Goal: Contribute content: Add original content to the website for others to see

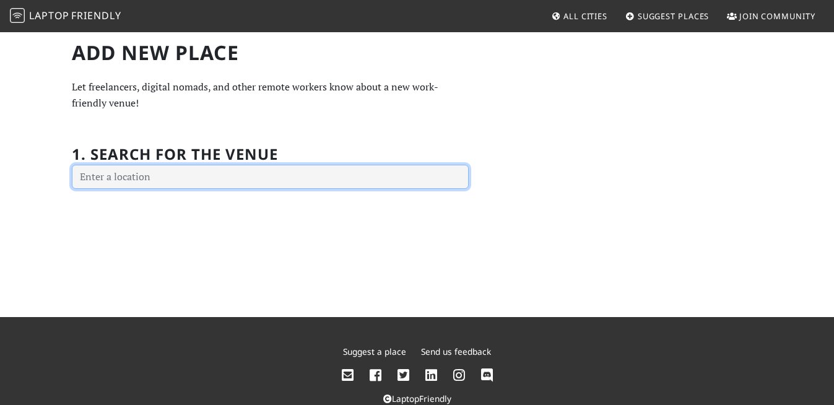
click at [203, 170] on input "text" at bounding box center [270, 177] width 397 height 25
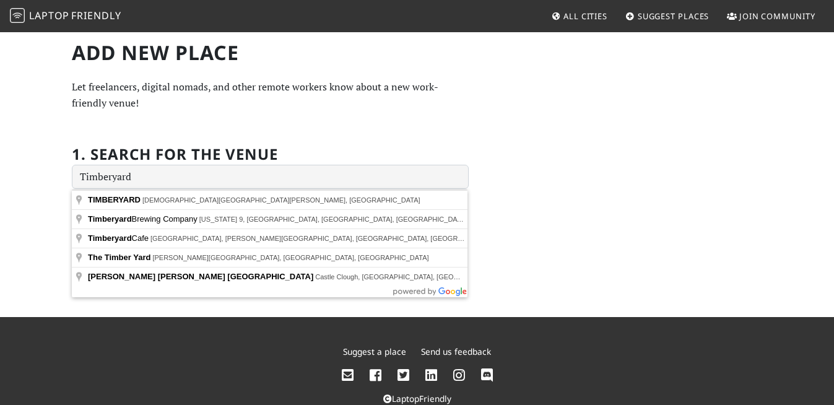
type input "TIMBERYARD, [DEMOGRAPHIC_DATA][GEOGRAPHIC_DATA][PERSON_NAME], [GEOGRAPHIC_DATA]…"
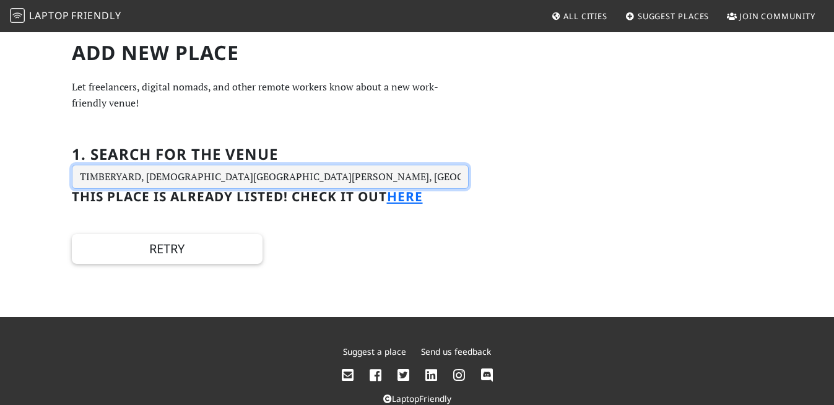
click at [369, 165] on input "TIMBERYARD, [DEMOGRAPHIC_DATA][GEOGRAPHIC_DATA][PERSON_NAME], [GEOGRAPHIC_DATA]…" at bounding box center [270, 177] width 397 height 25
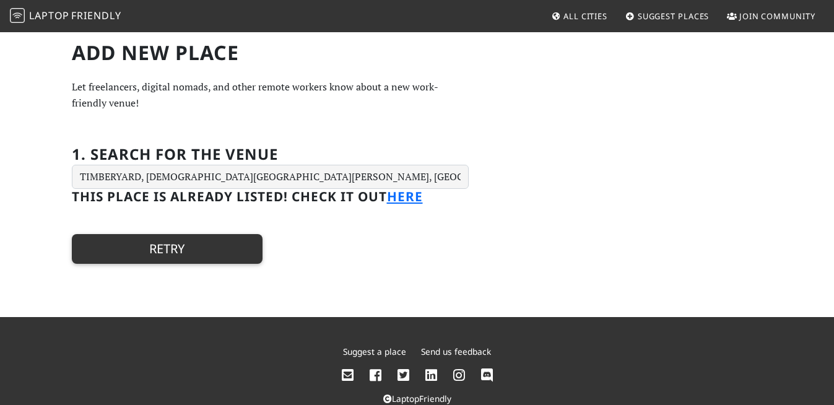
click at [164, 261] on button "Retry" at bounding box center [167, 249] width 191 height 30
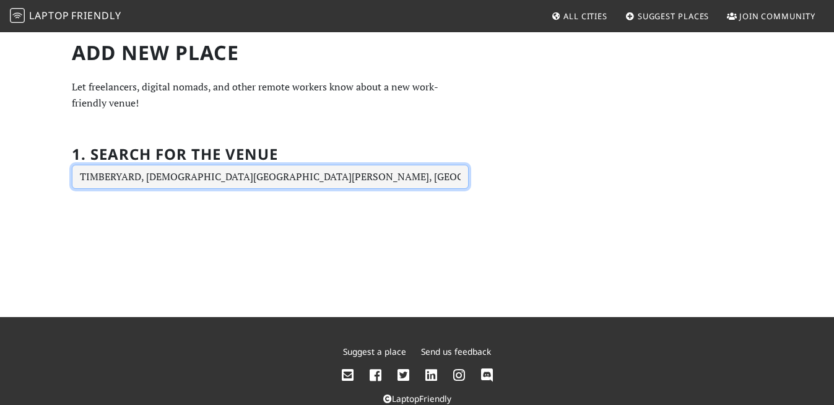
click at [248, 175] on input "TIMBERYARD, [DEMOGRAPHIC_DATA][GEOGRAPHIC_DATA][PERSON_NAME], [GEOGRAPHIC_DATA]…" at bounding box center [270, 177] width 397 height 25
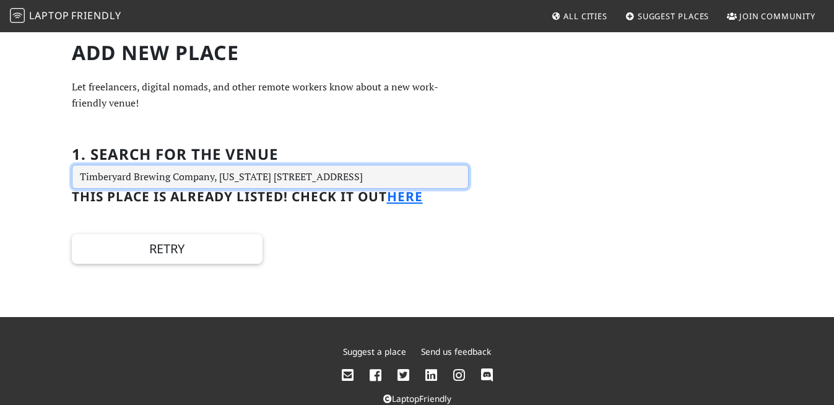
drag, startPoint x: 409, startPoint y: 174, endPoint x: 135, endPoint y: 160, distance: 274.7
click at [135, 160] on div "1. Search for the venue Timberyard Brewing Company, [US_STATE] [STREET_ADDRESS]" at bounding box center [270, 160] width 397 height 58
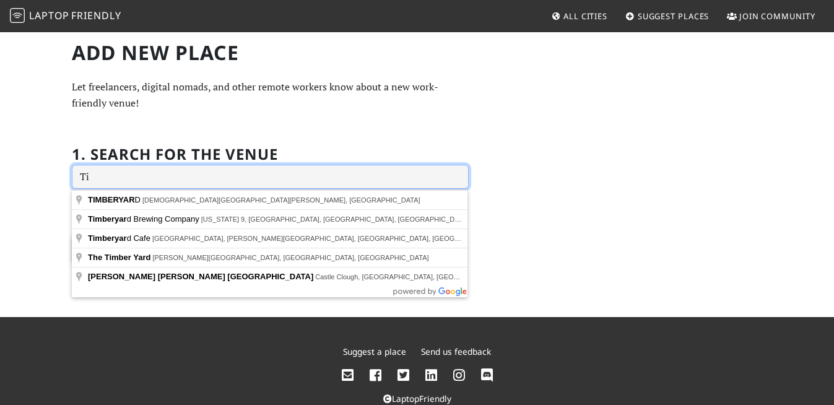
type input "T"
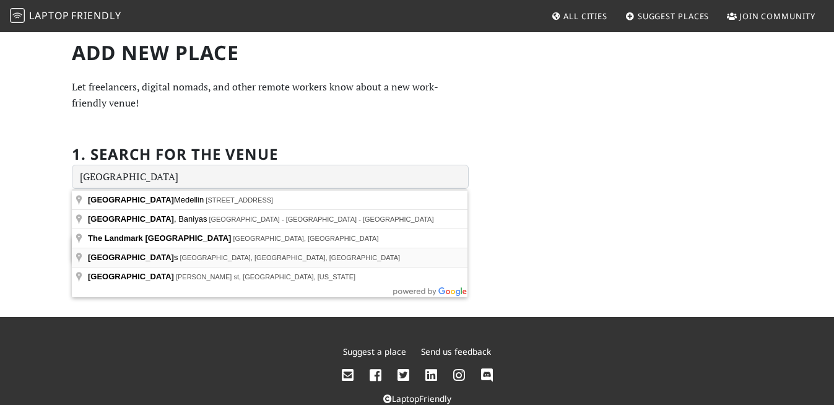
type input "Landmark Hotels, [GEOGRAPHIC_DATA], [GEOGRAPHIC_DATA], [GEOGRAPHIC_DATA]"
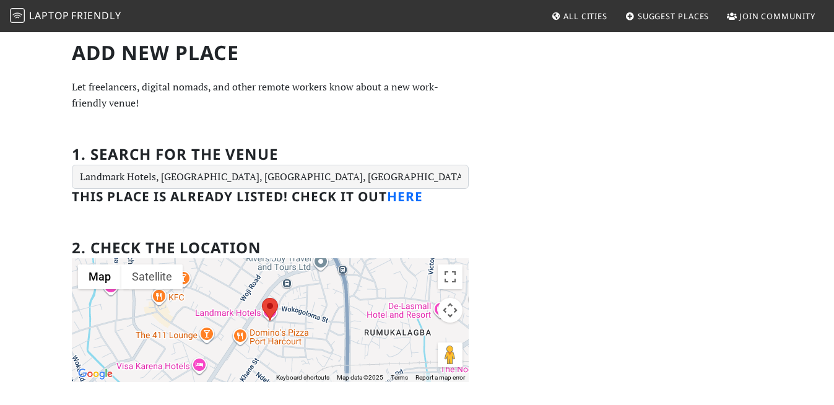
click at [419, 204] on link "here" at bounding box center [405, 196] width 36 height 17
